Goal: Download file/media

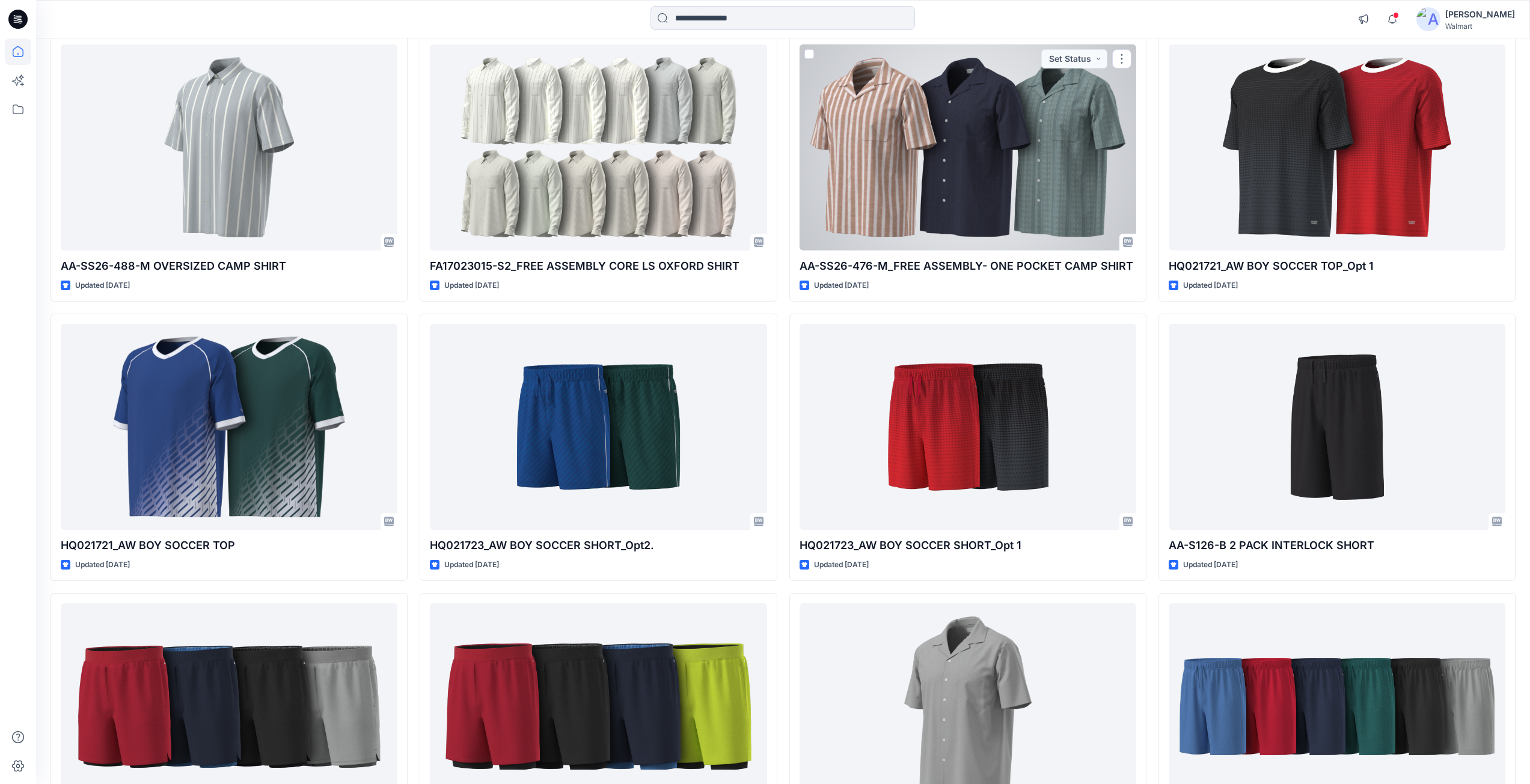
scroll to position [1829, 0]
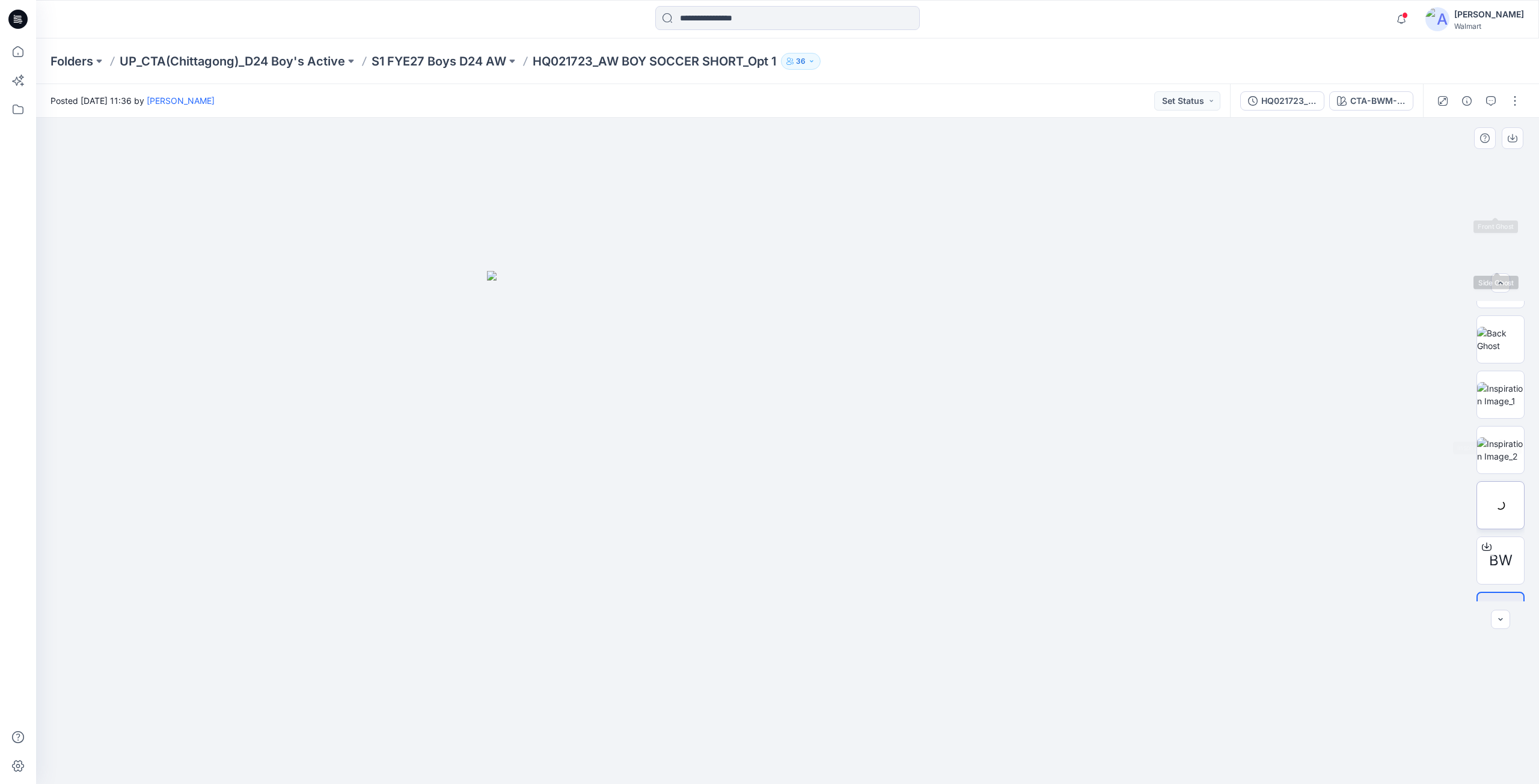
scroll to position [245, 0]
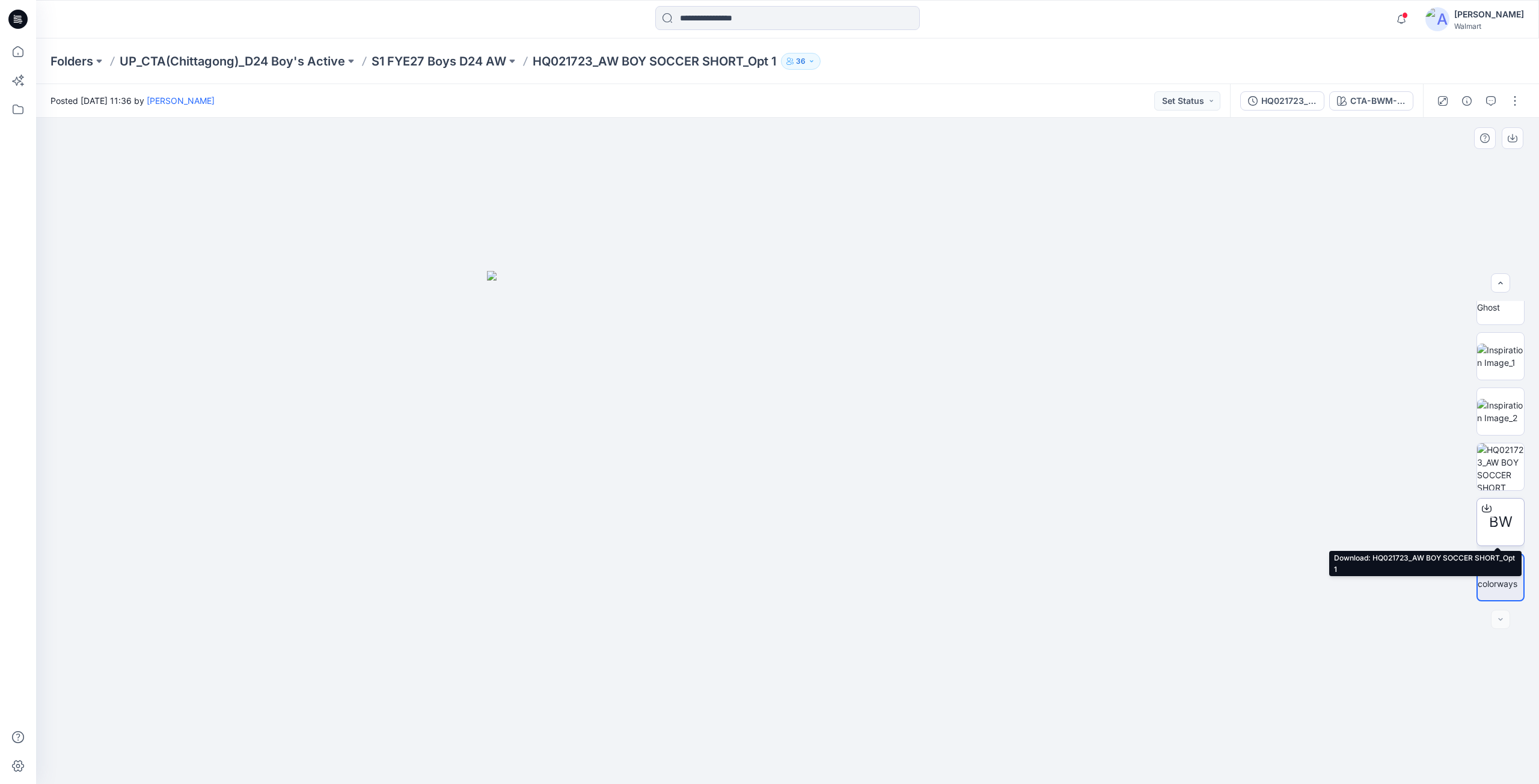
click at [1486, 508] on icon at bounding box center [1487, 507] width 5 height 6
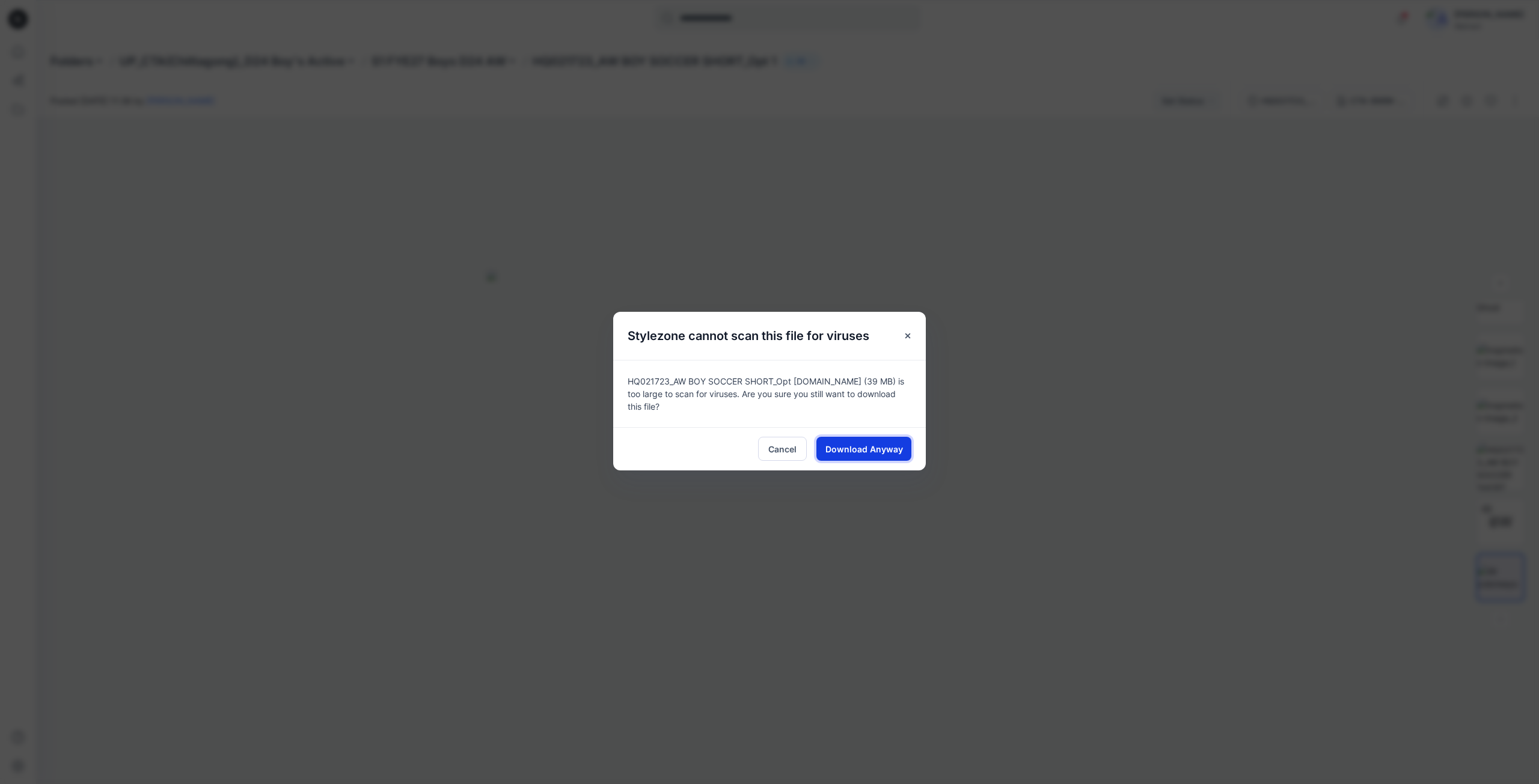
click at [861, 452] on button "Download Anyway" at bounding box center [864, 449] width 95 height 24
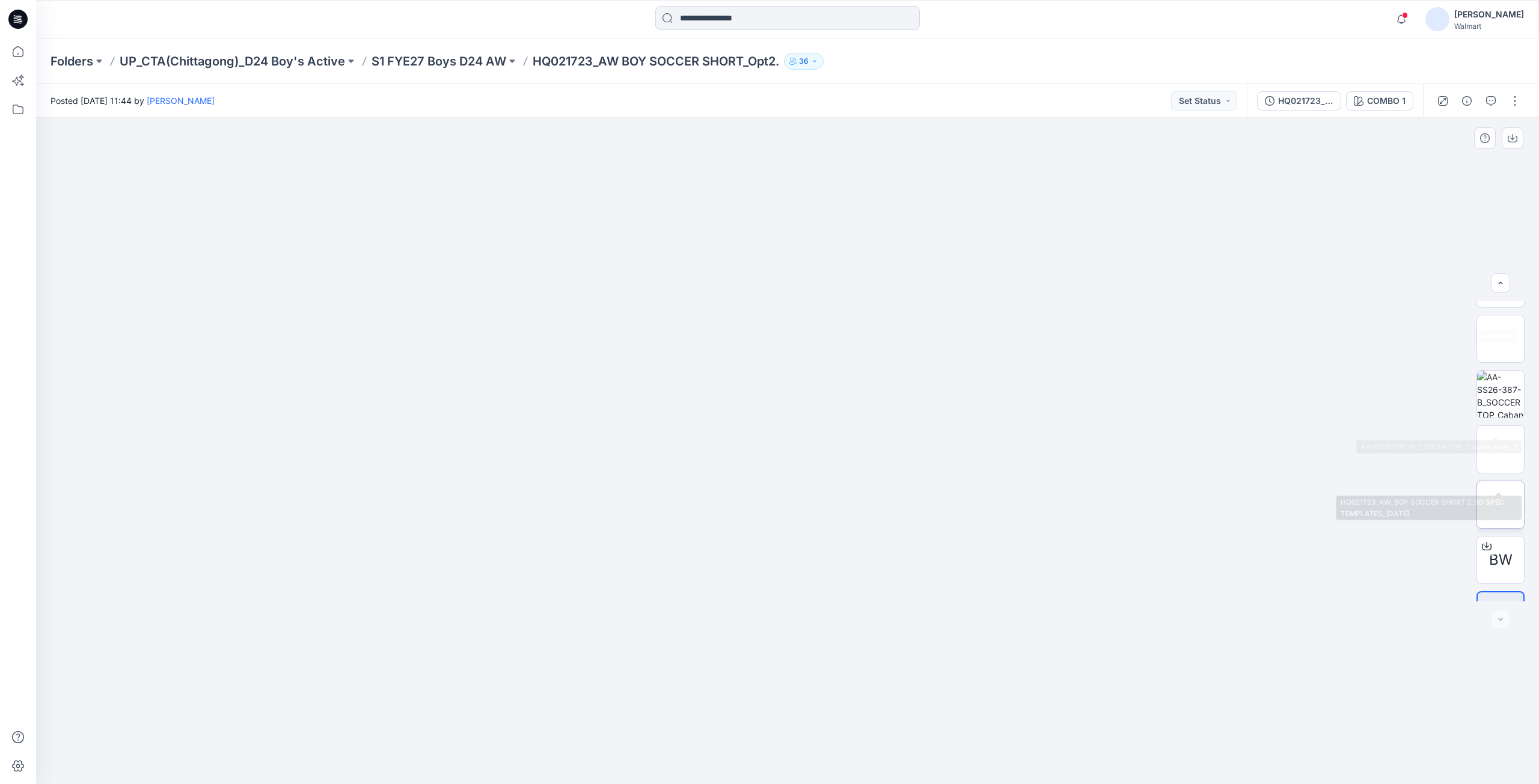
scroll to position [245, 0]
click at [1482, 511] on icon at bounding box center [1487, 508] width 9 height 9
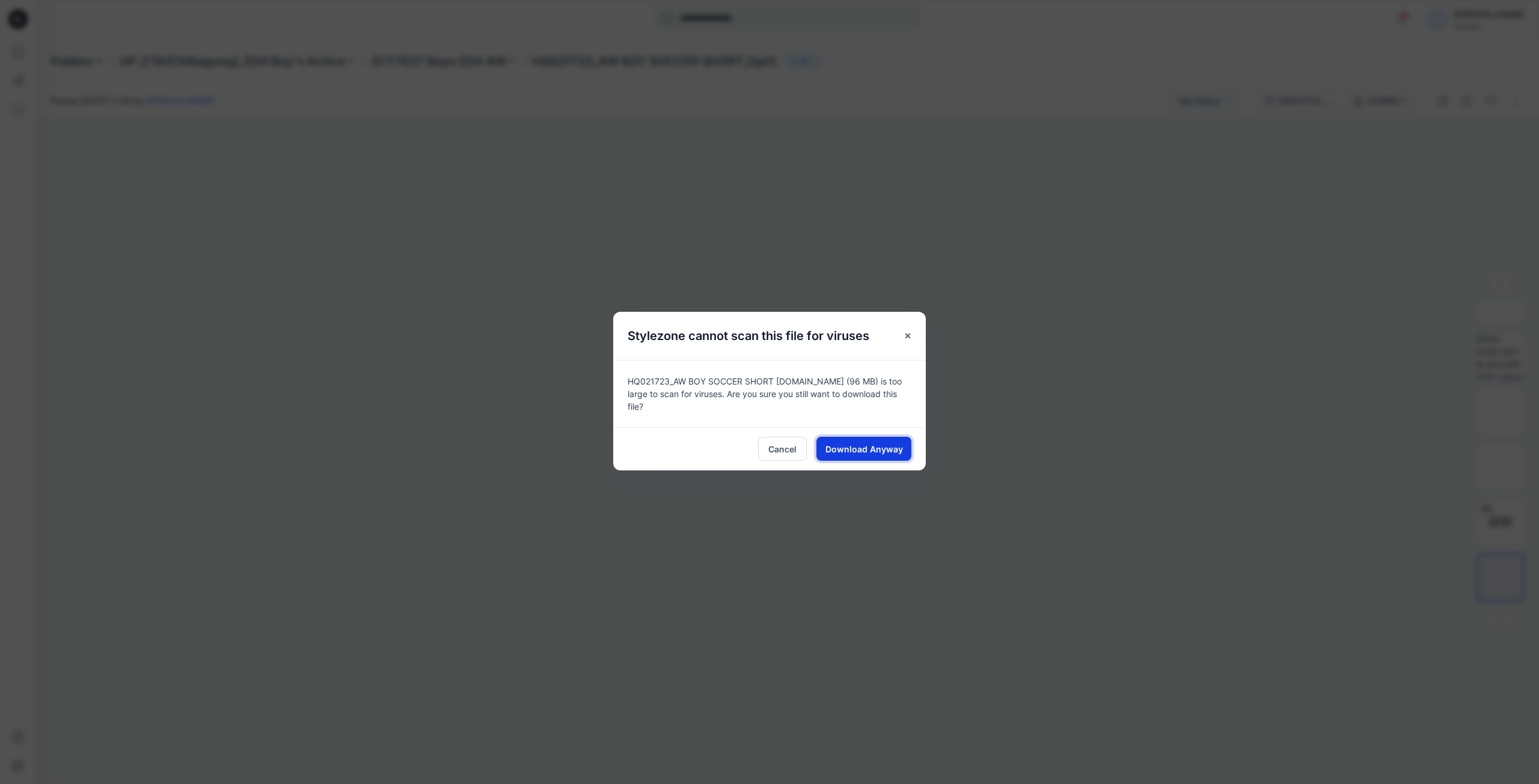
click at [852, 443] on span "Download Anyway" at bounding box center [864, 449] width 77 height 12
